Goal: Task Accomplishment & Management: Manage account settings

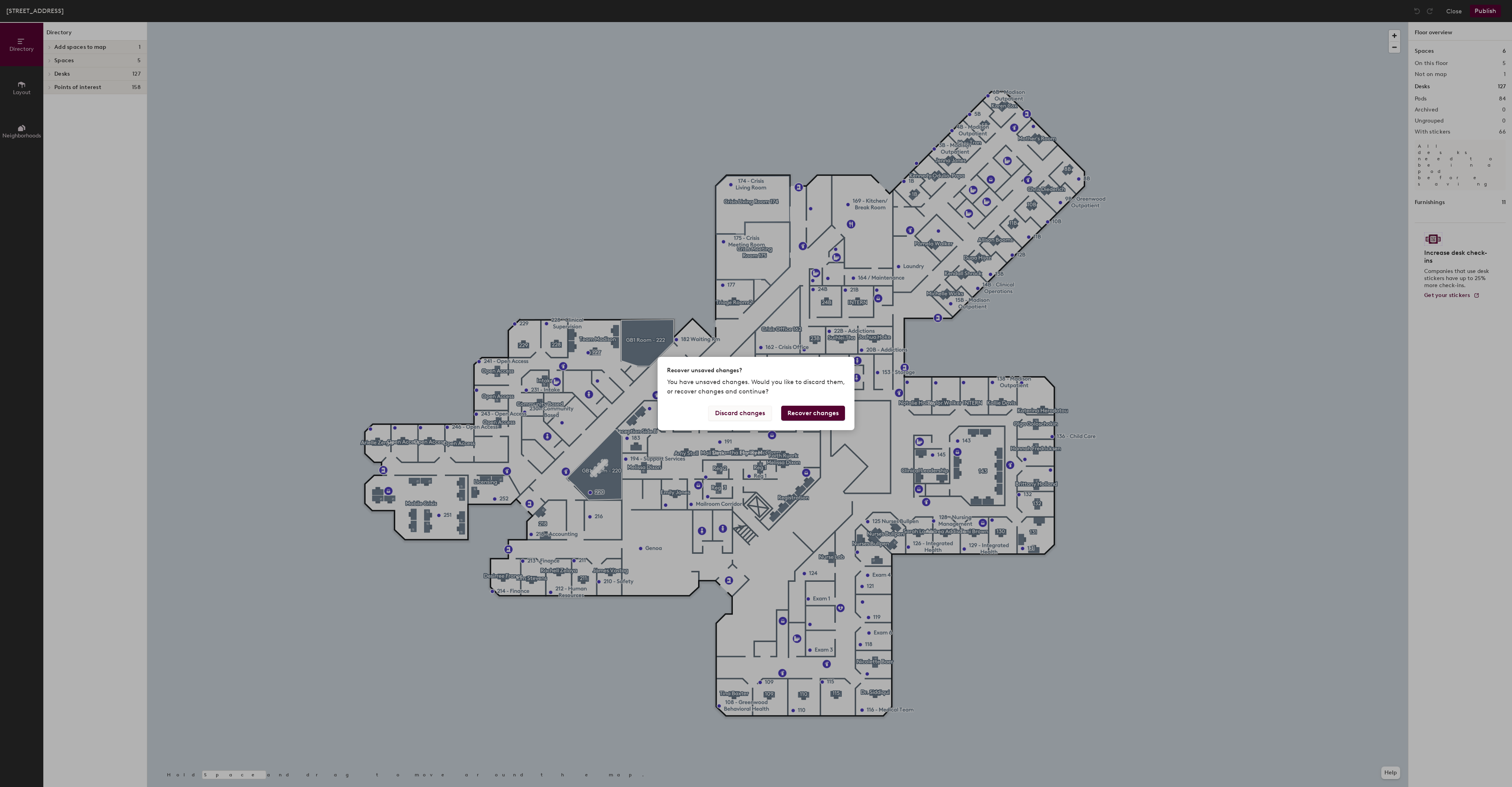
click at [761, 410] on button "Discard changes" at bounding box center [740, 412] width 64 height 15
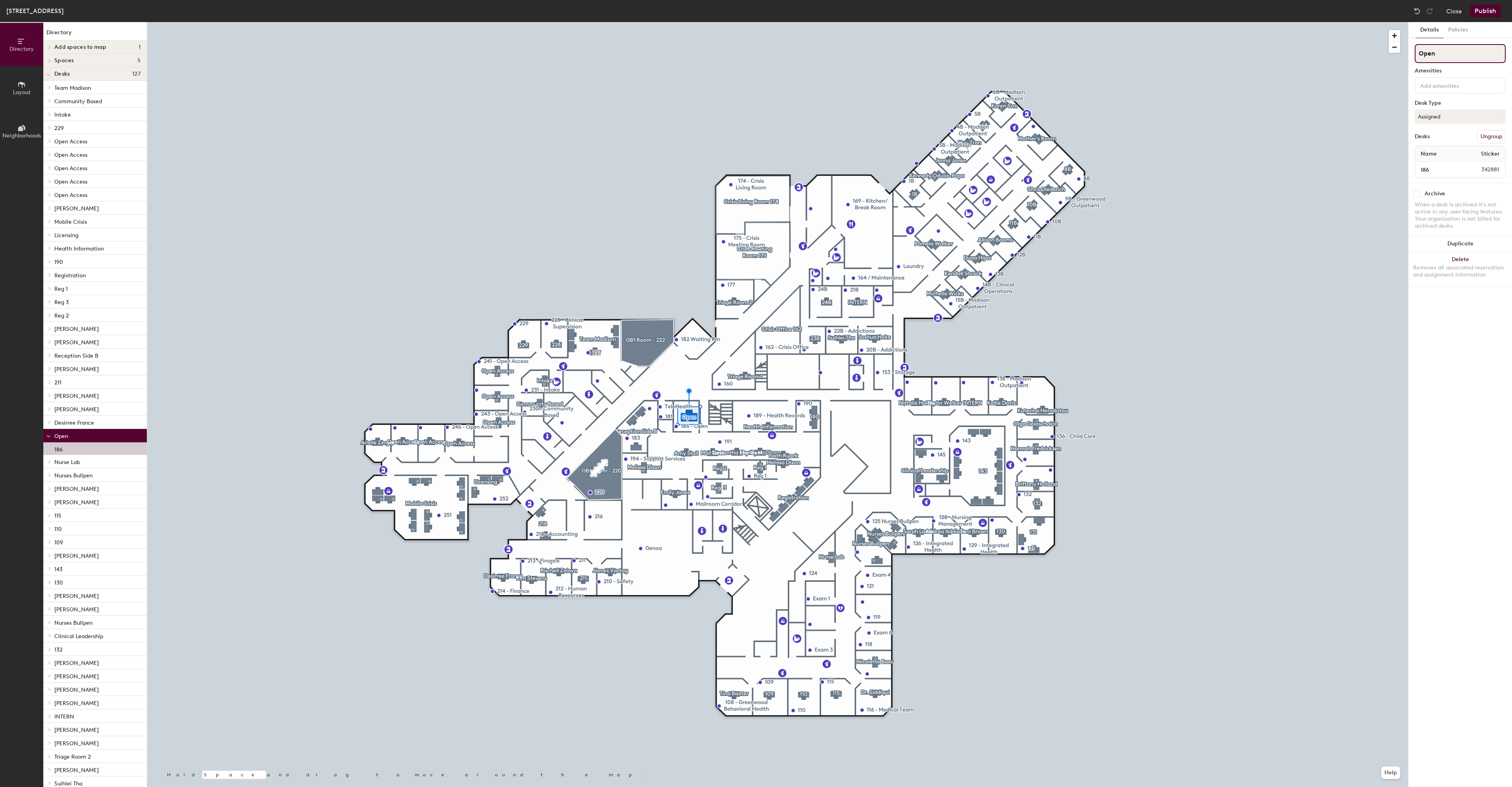
drag, startPoint x: 1453, startPoint y: 54, endPoint x: 1377, endPoint y: 48, distance: 76.2
click at [1415, 48] on input "Open" at bounding box center [1460, 53] width 91 height 19
type input "189 - [PERSON_NAME]"
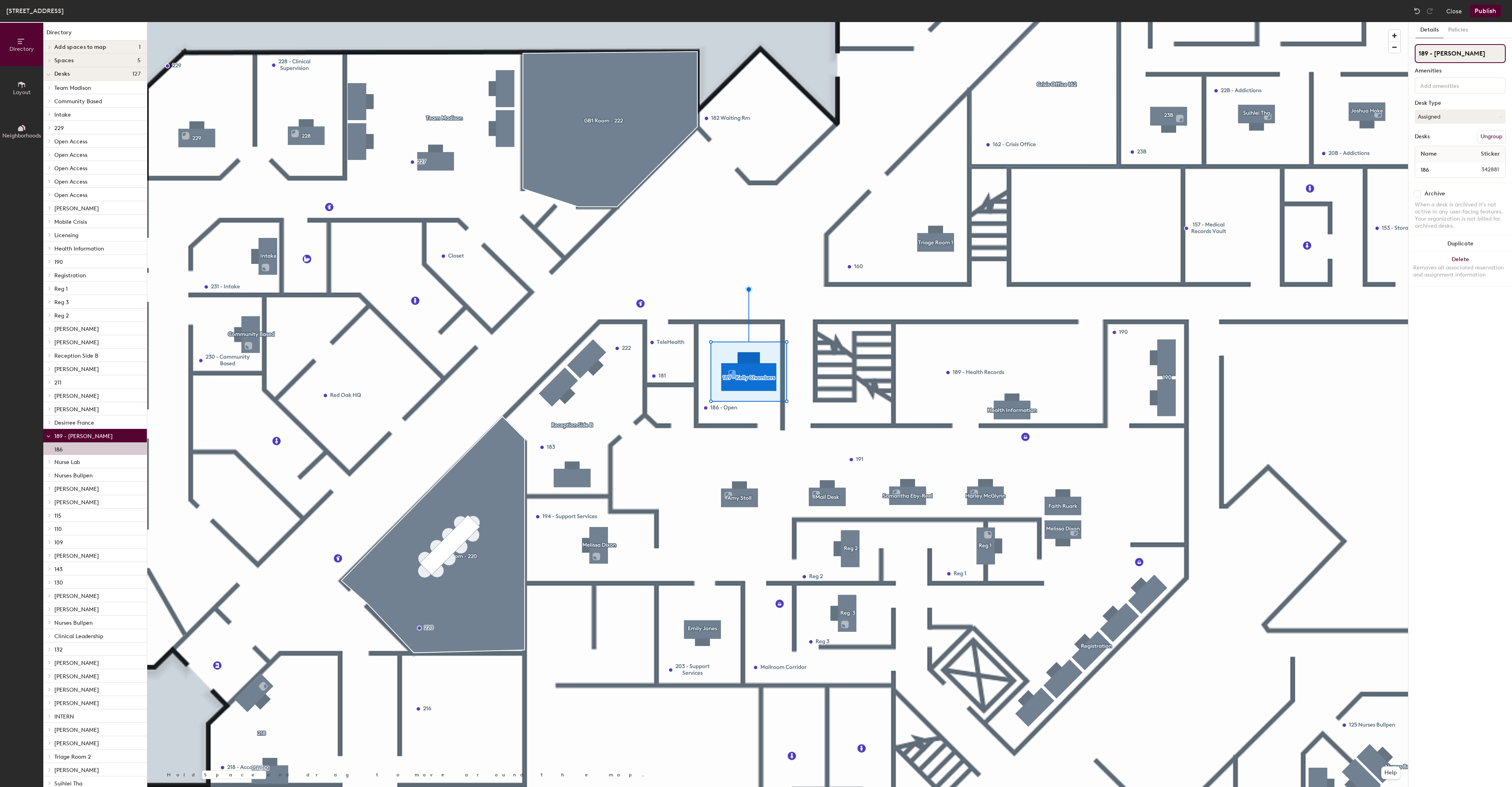
click at [1426, 55] on input "189 - [PERSON_NAME]" at bounding box center [1460, 53] width 91 height 19
type input "186 - [PERSON_NAME]"
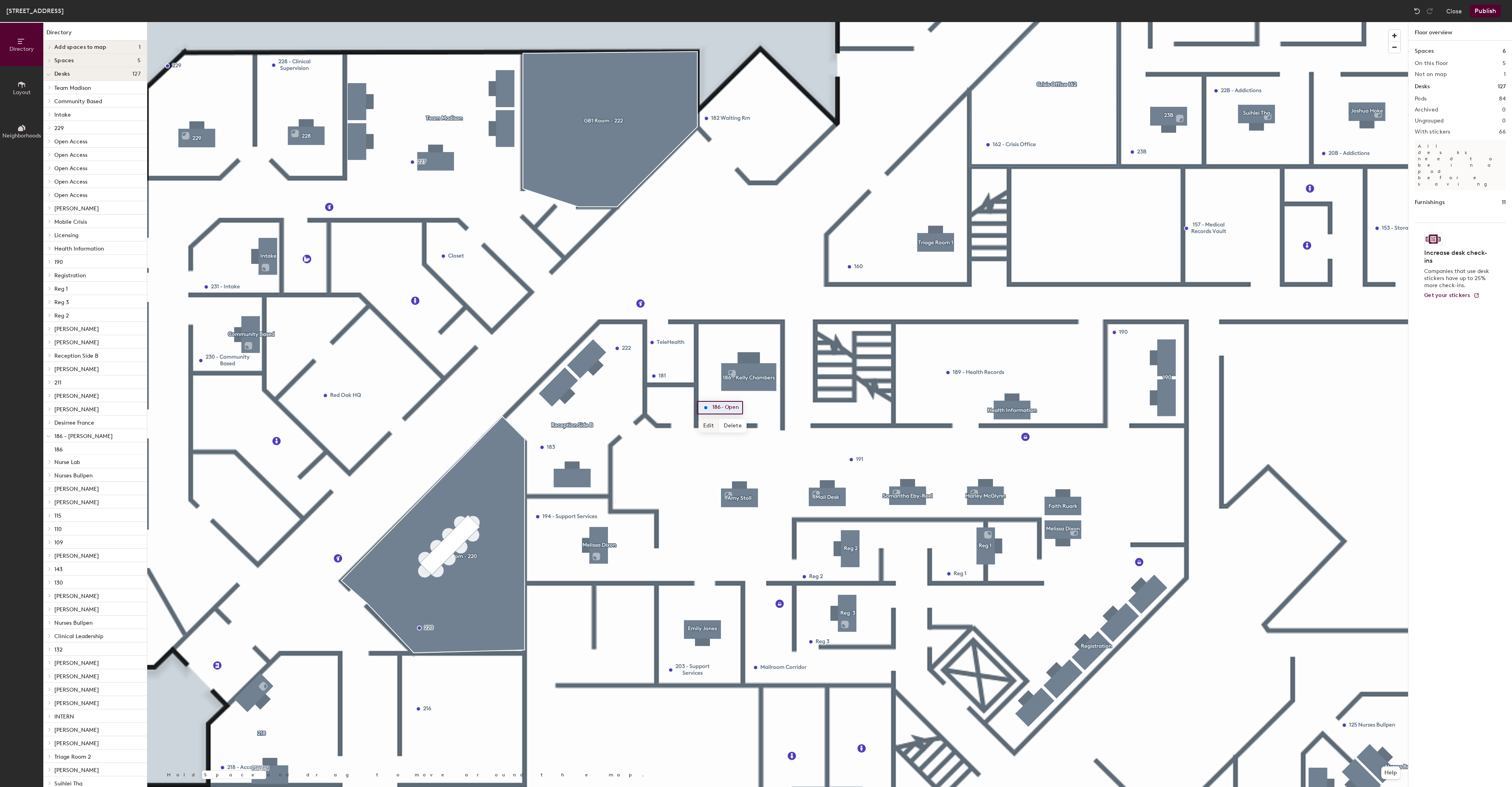
click at [709, 423] on span "Edit" at bounding box center [708, 425] width 21 height 13
click at [719, 407] on input "186 - Open" at bounding box center [728, 407] width 36 height 11
type input "186 - Support Services Mgmt"
click at [1484, 10] on button "Publish" at bounding box center [1485, 11] width 31 height 13
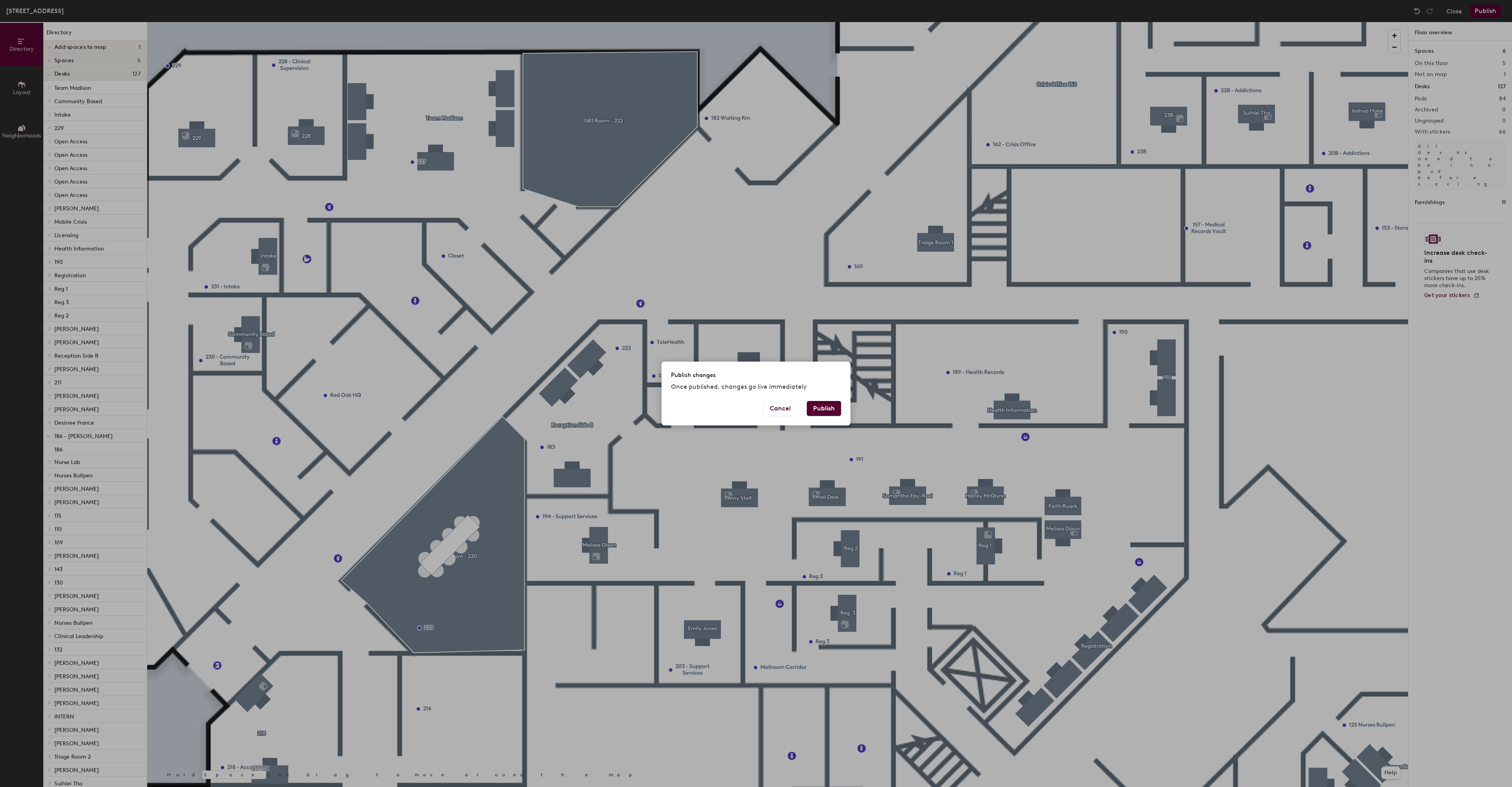
click at [828, 408] on button "Publish" at bounding box center [824, 407] width 34 height 15
